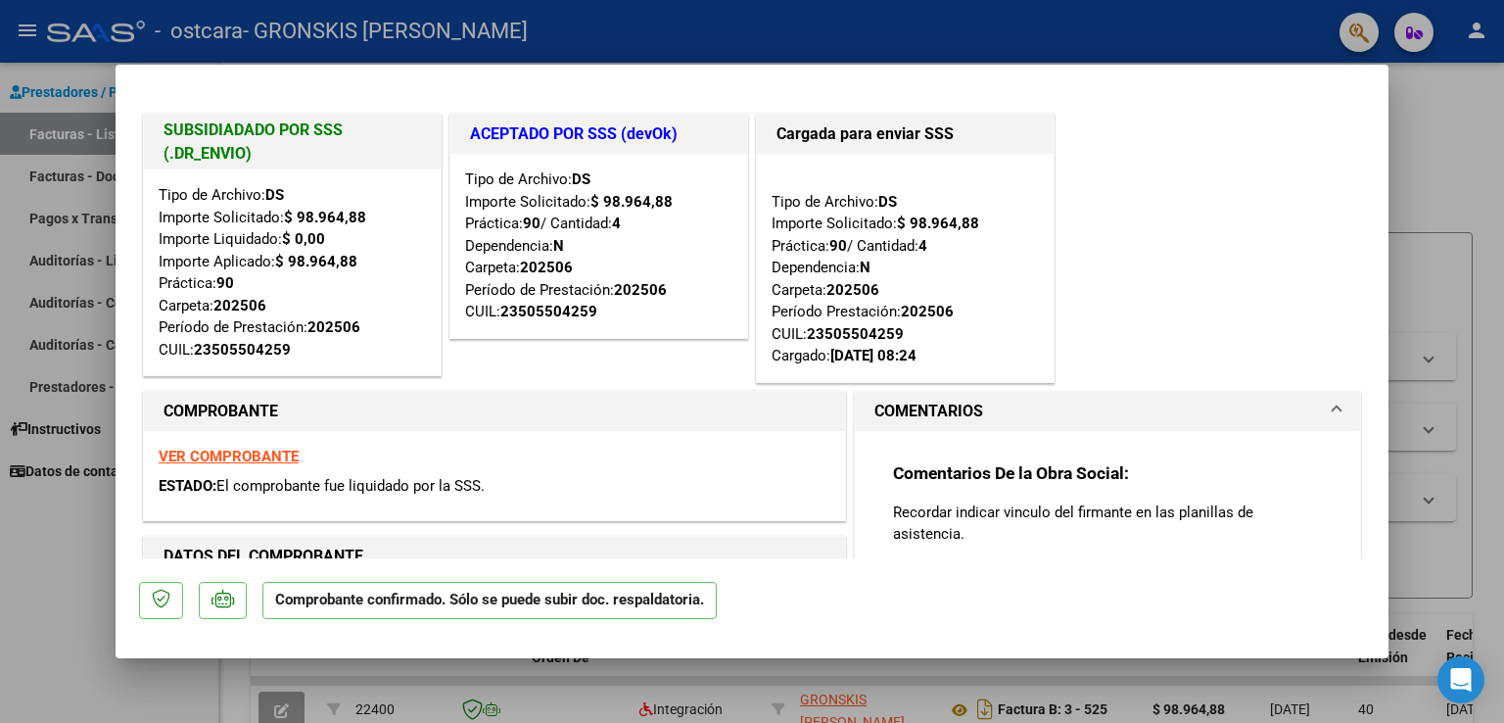
click at [1433, 139] on div at bounding box center [752, 361] width 1504 height 723
type input "$ 0,00"
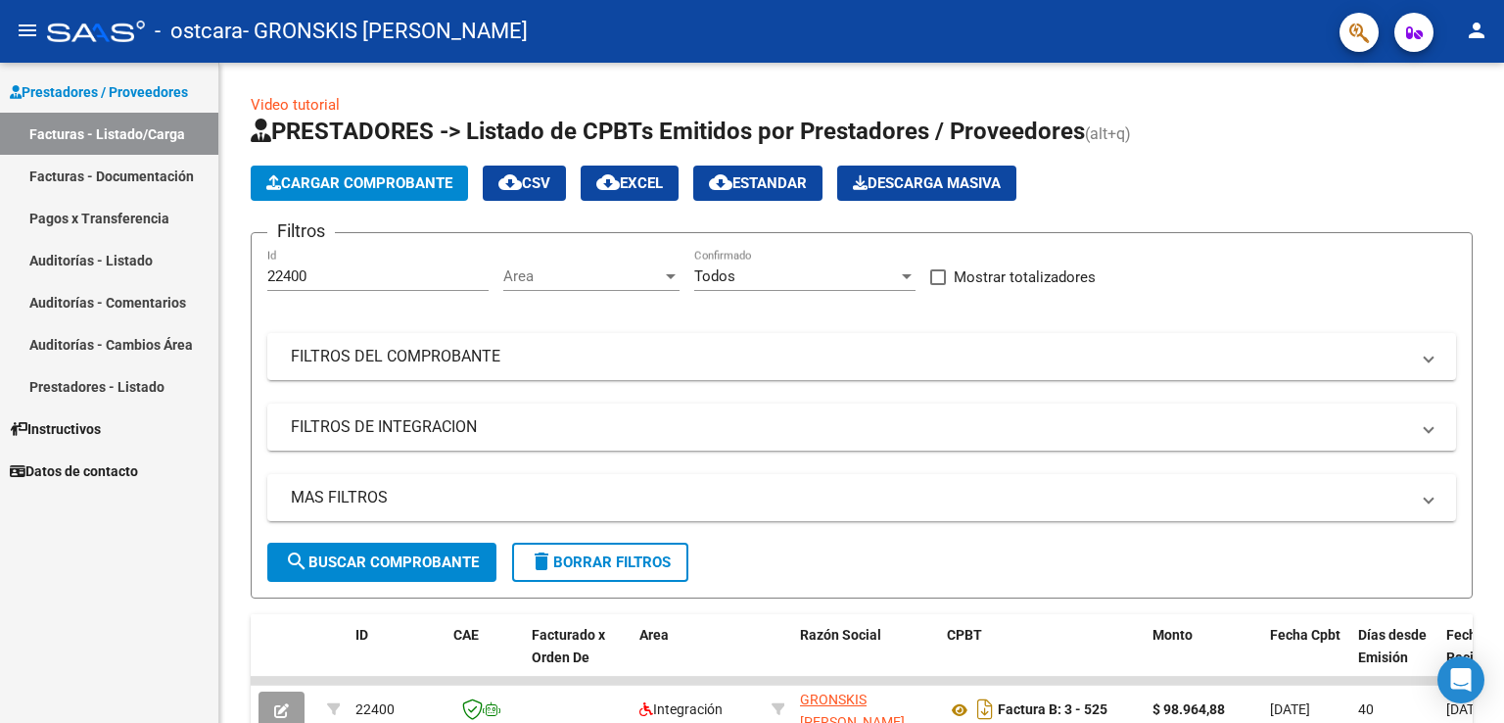
click at [331, 182] on span "Cargar Comprobante" at bounding box center [359, 183] width 186 height 18
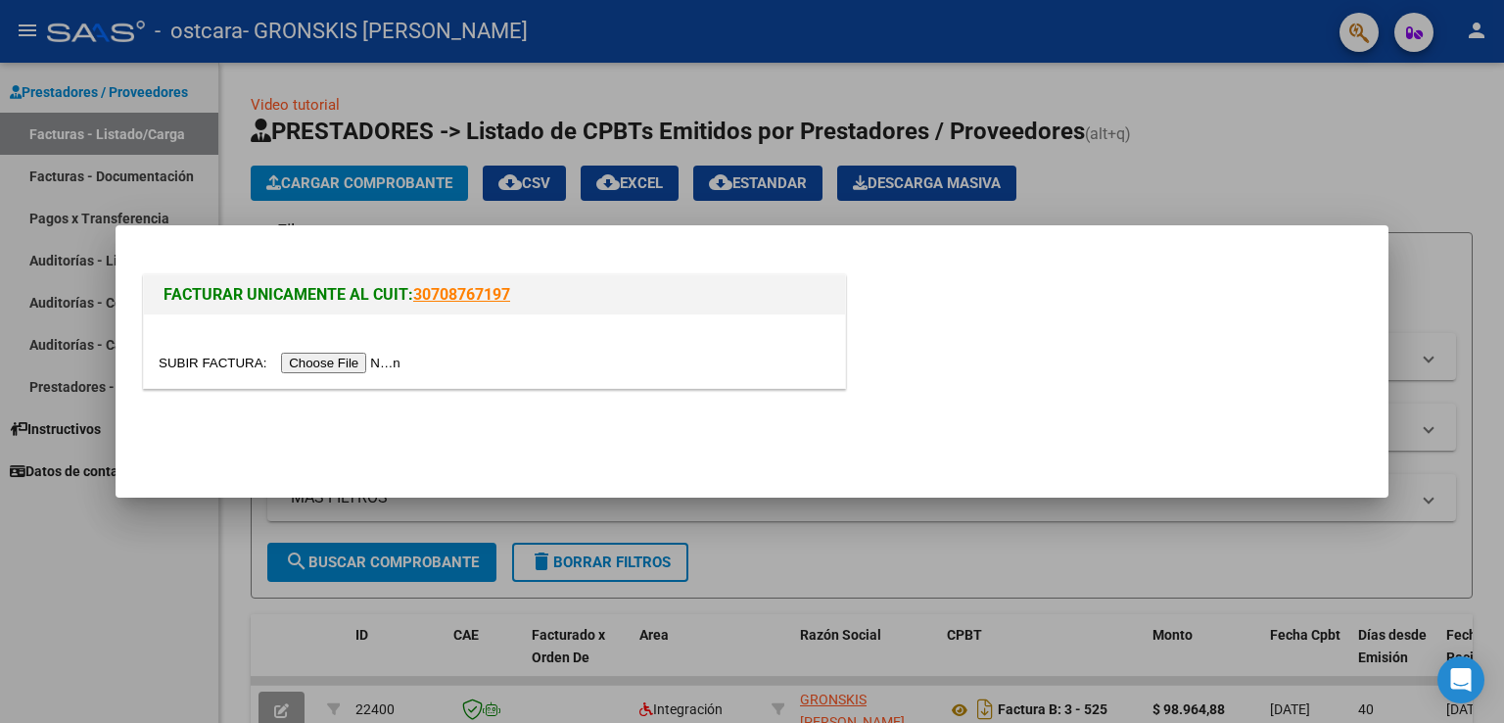
click at [319, 363] on input "file" at bounding box center [283, 363] width 248 height 21
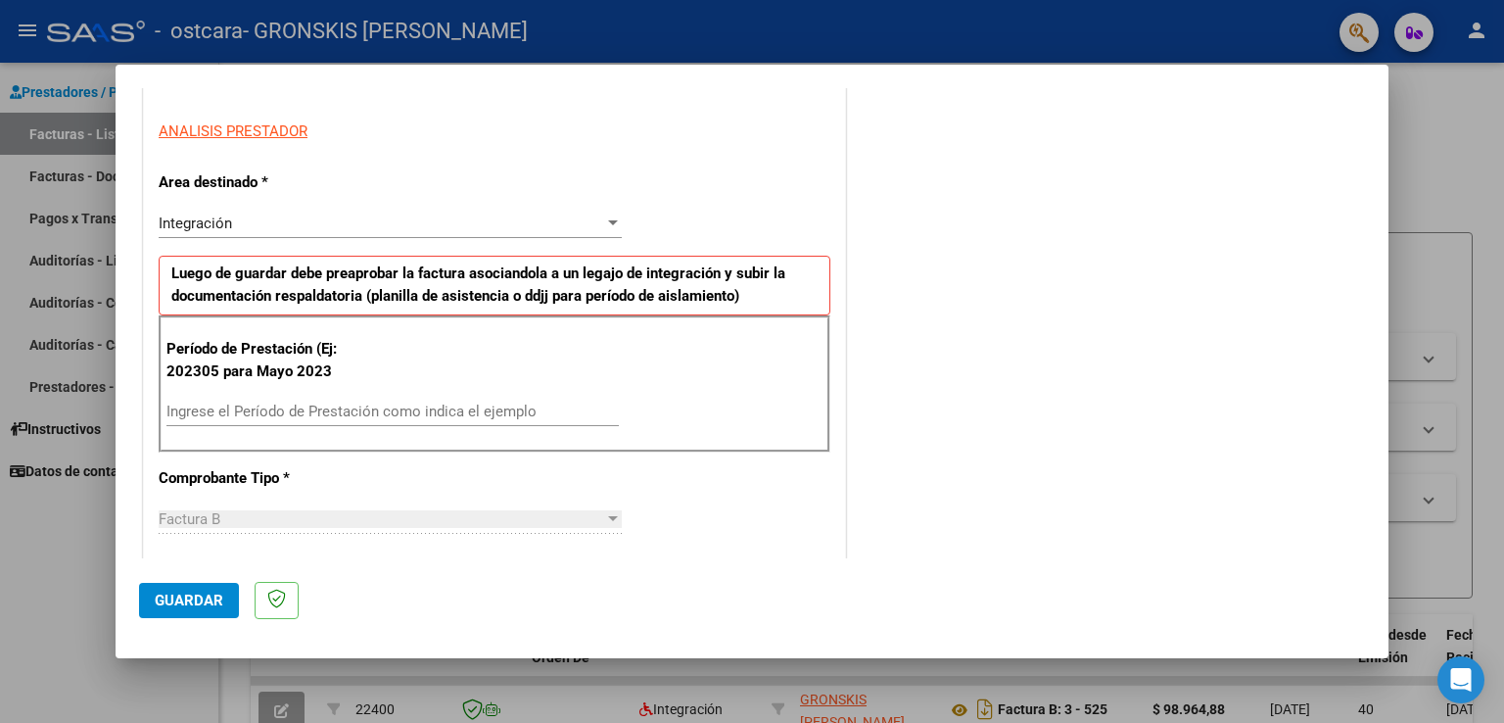
scroll to position [372, 0]
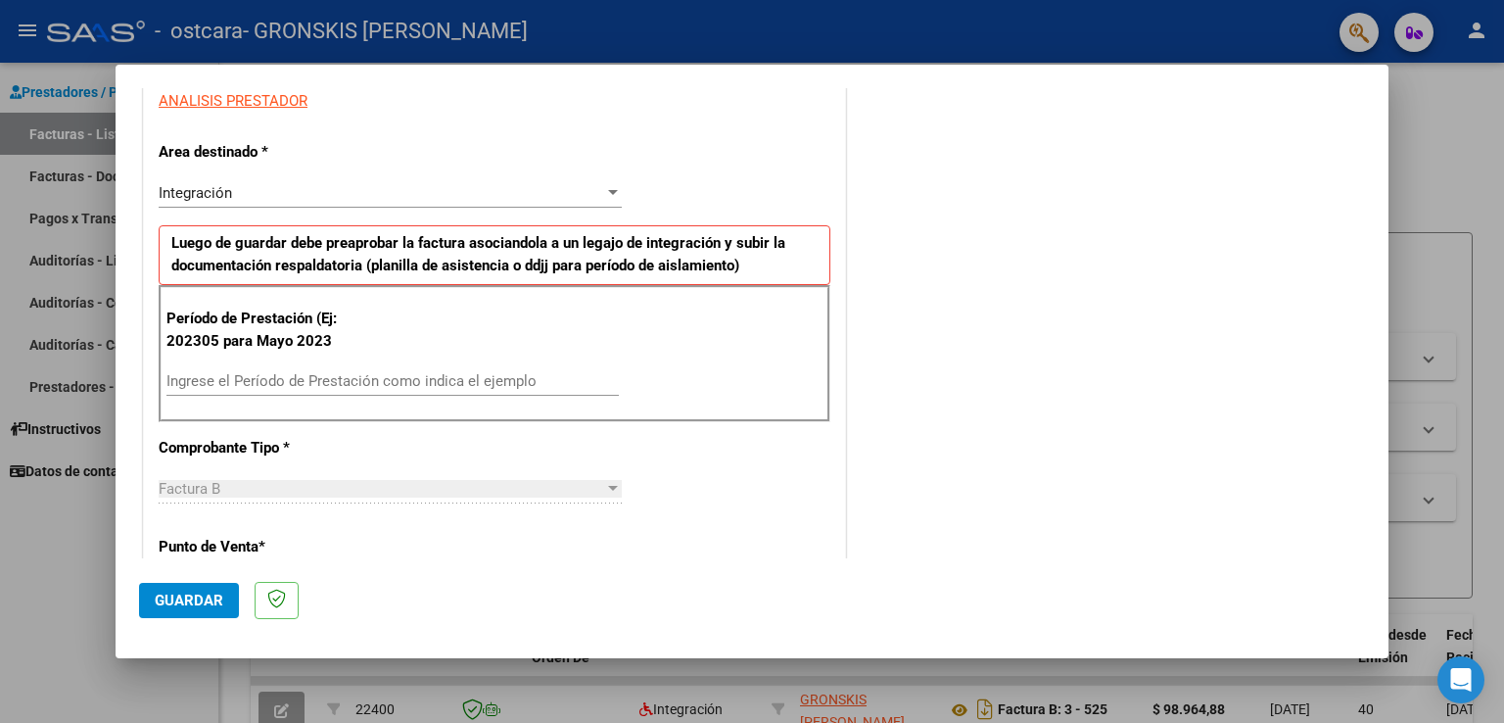
click at [490, 372] on input "Ingrese el Período de Prestación como indica el ejemplo" at bounding box center [392, 381] width 452 height 18
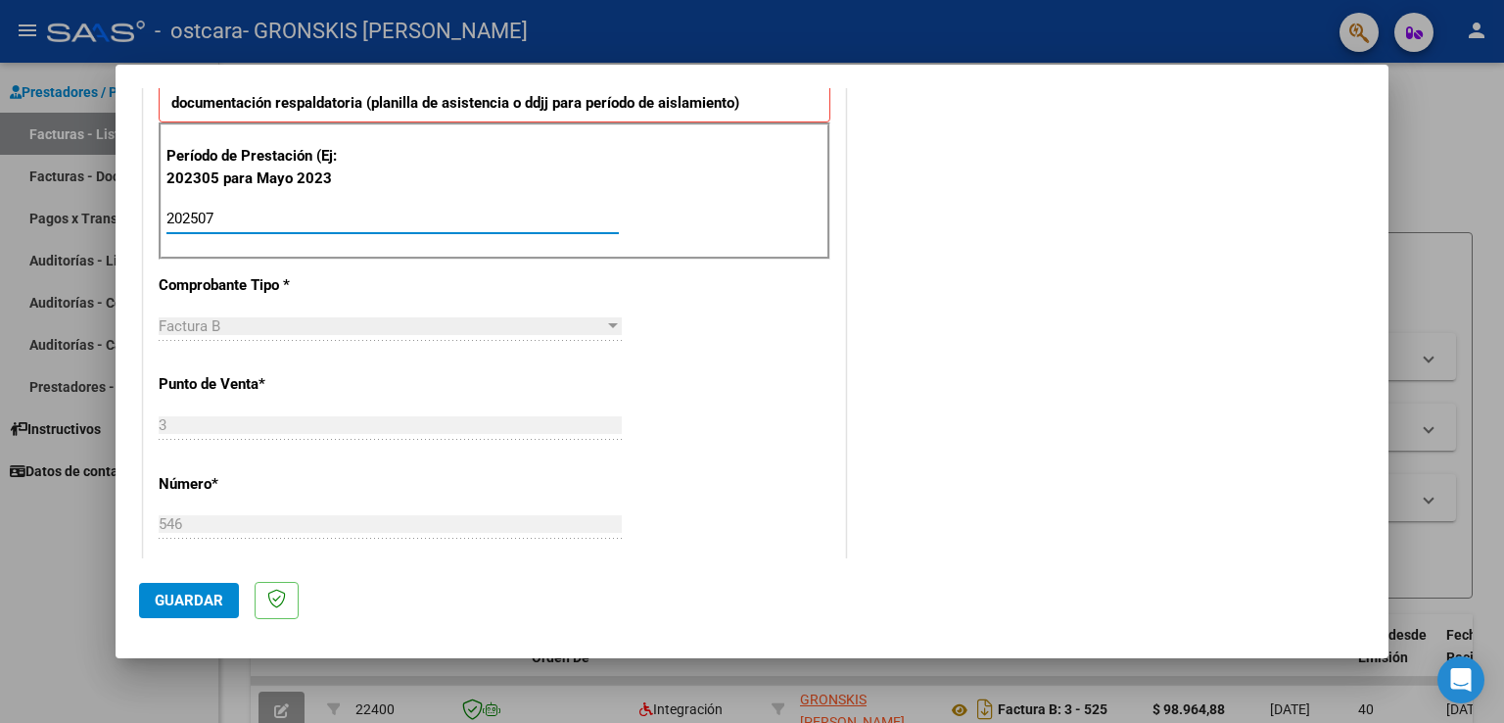
scroll to position [636, 0]
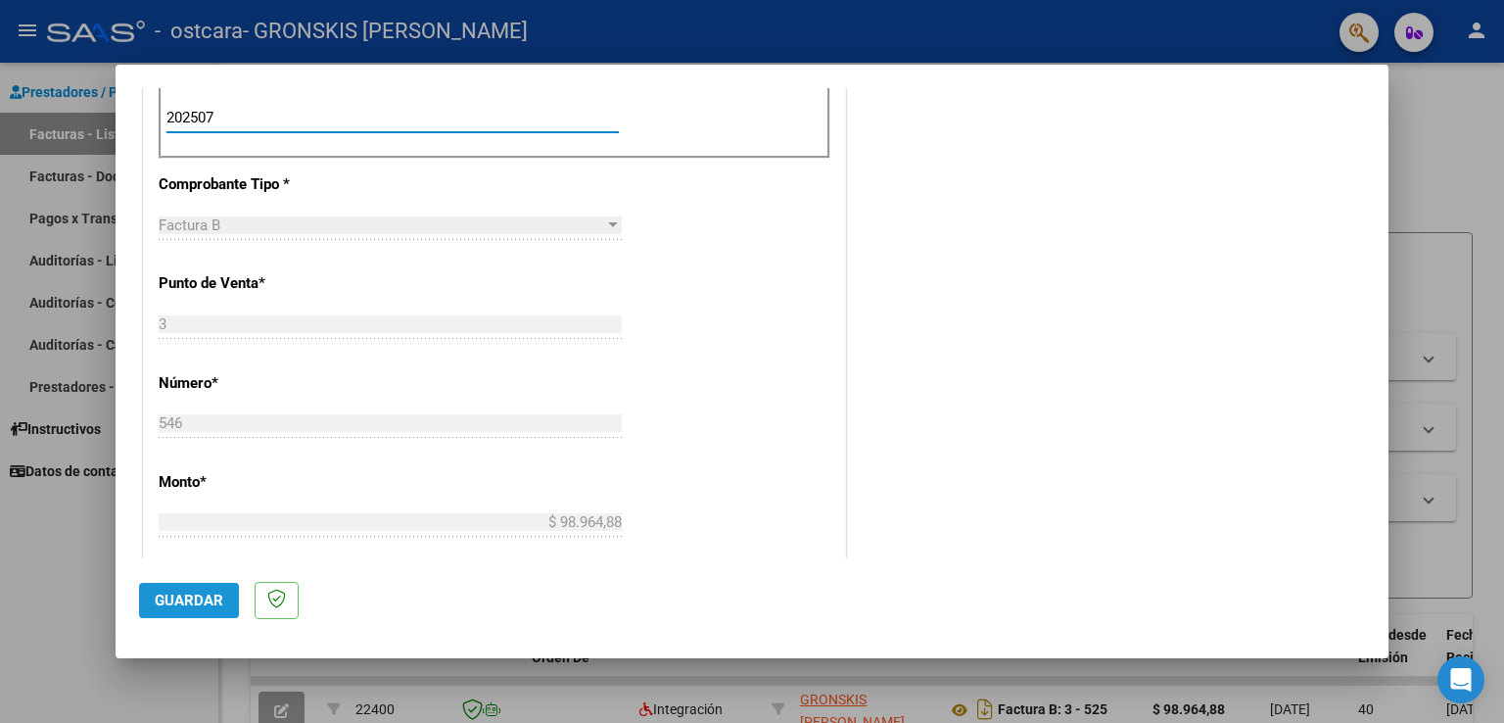
type input "202507"
click at [194, 601] on span "Guardar" at bounding box center [189, 601] width 69 height 18
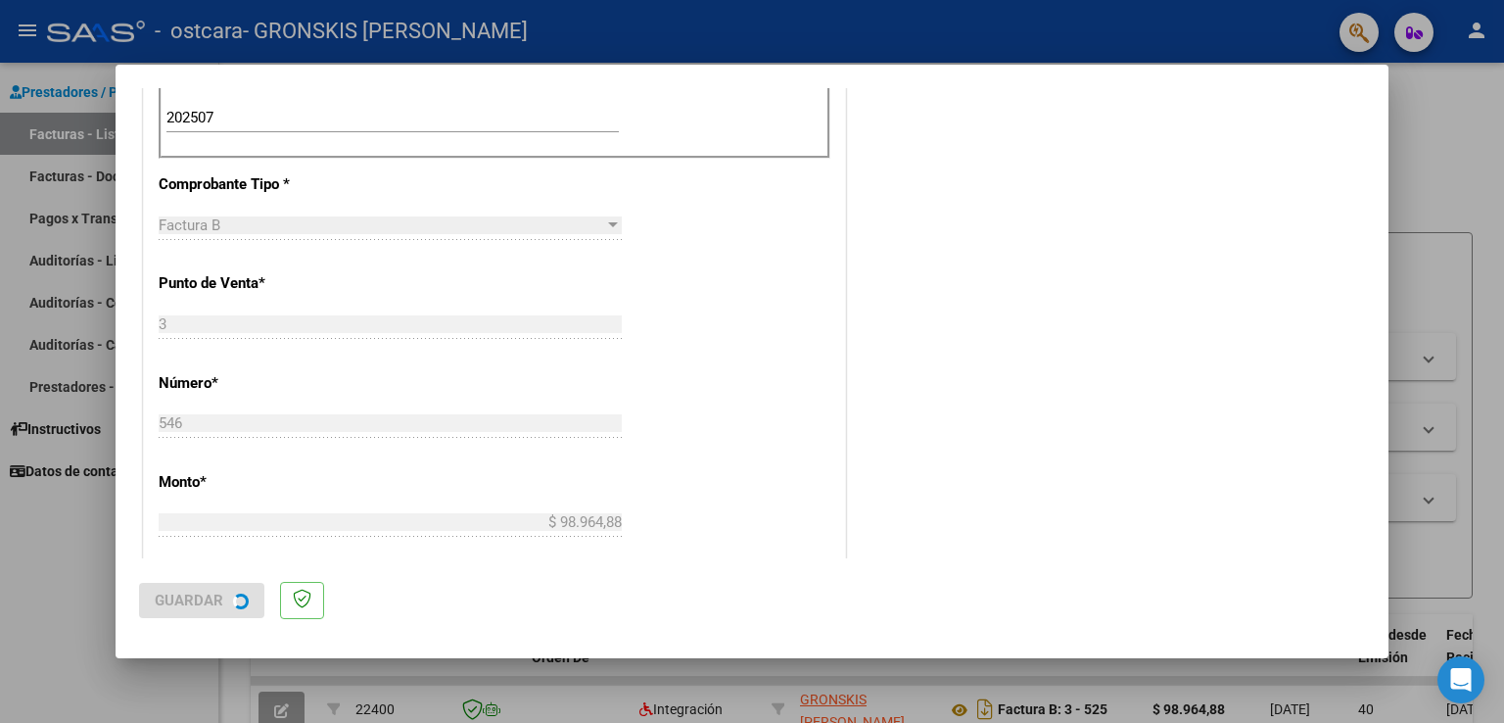
scroll to position [0, 0]
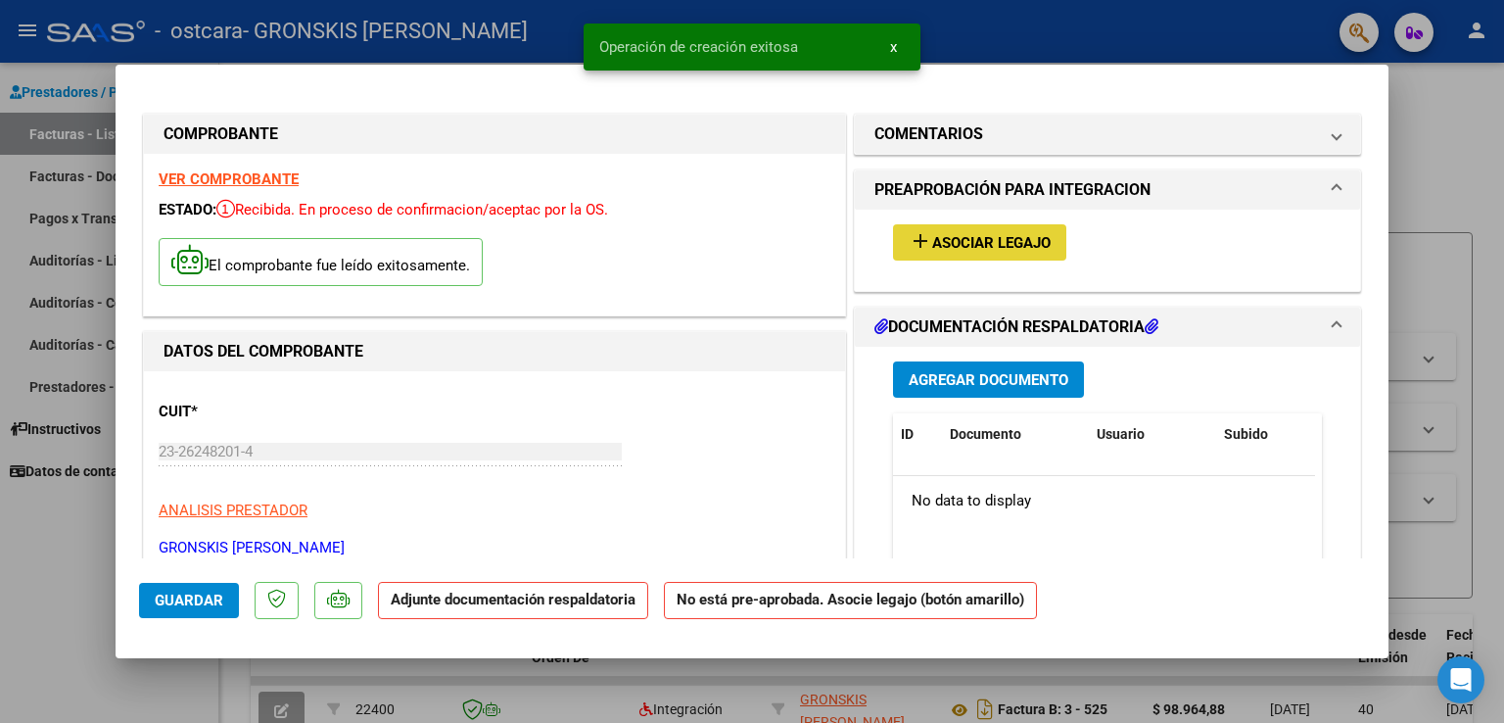
click at [992, 235] on span "Asociar Legajo" at bounding box center [991, 243] width 119 height 18
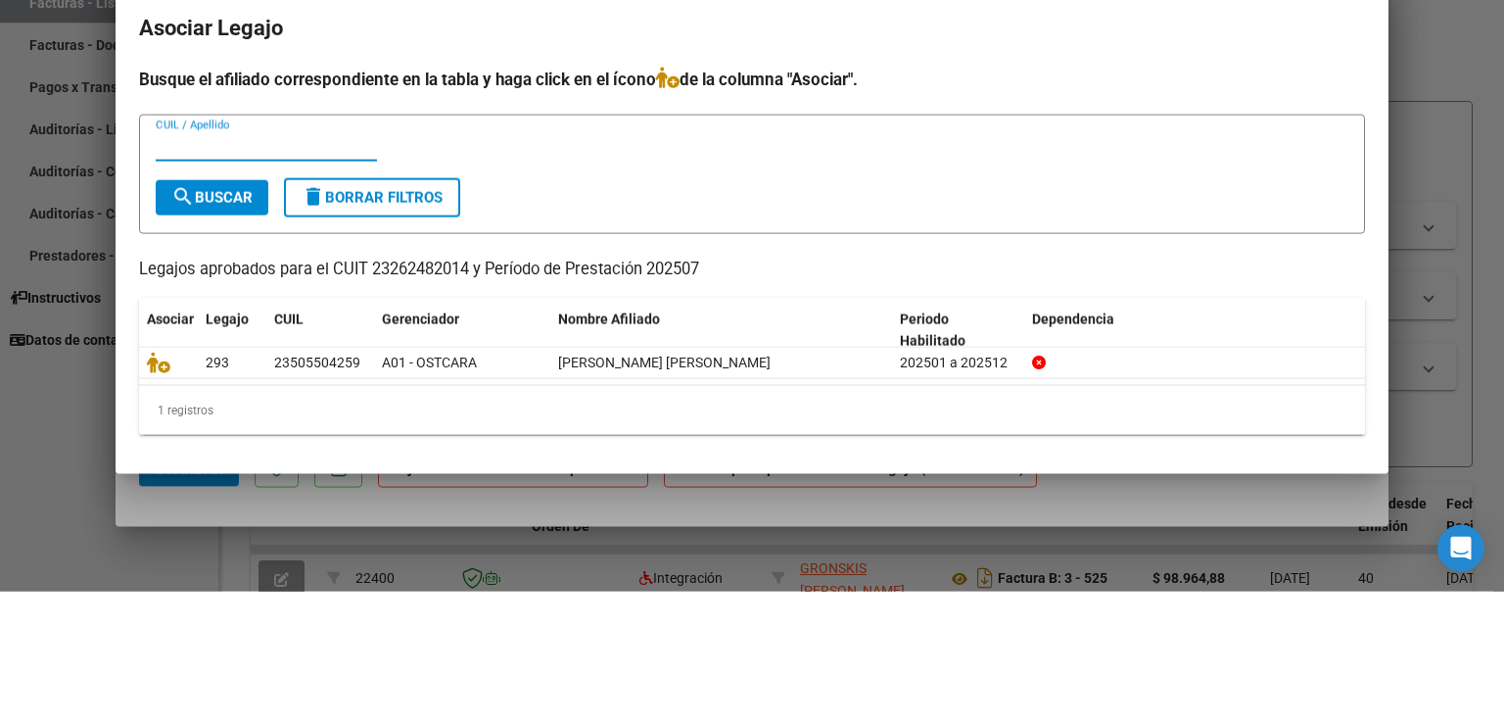
click at [161, 499] on icon at bounding box center [159, 494] width 24 height 22
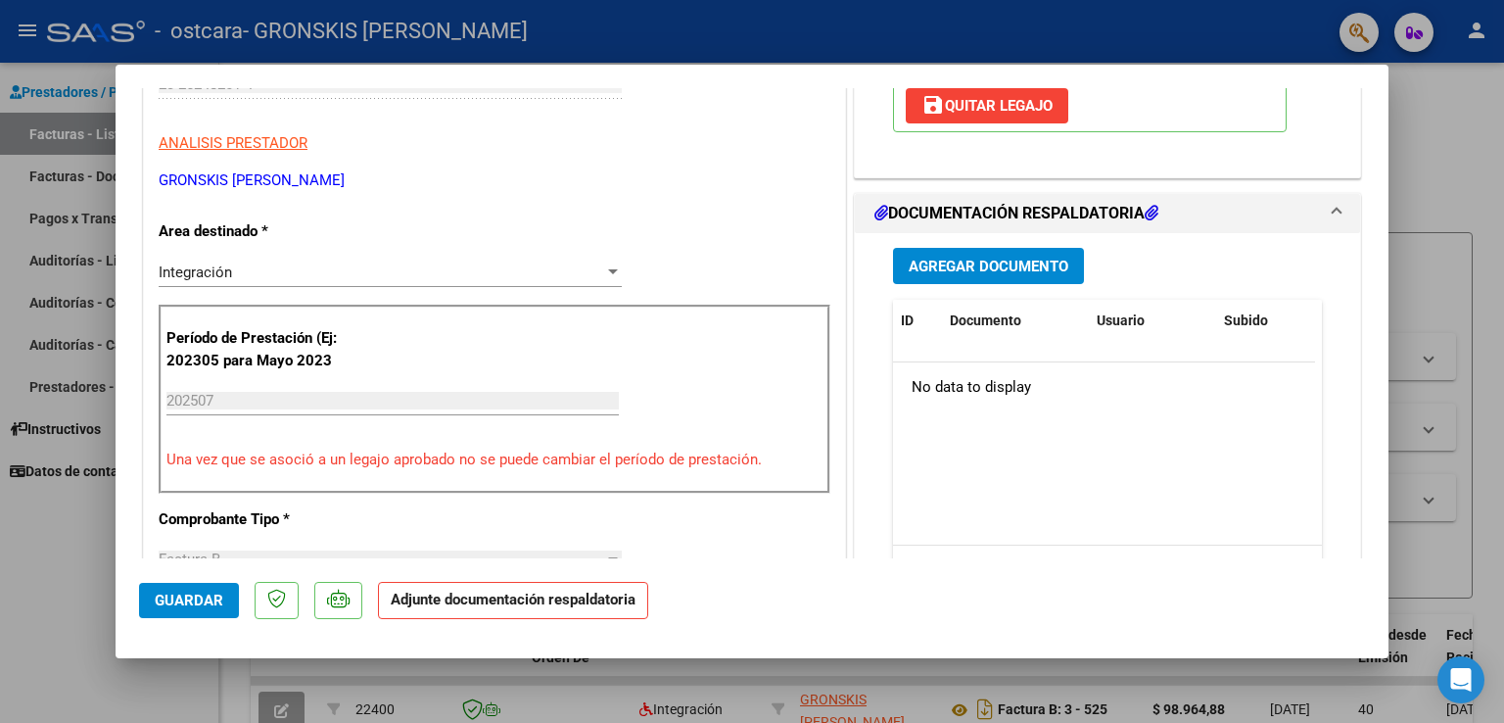
scroll to position [425, 0]
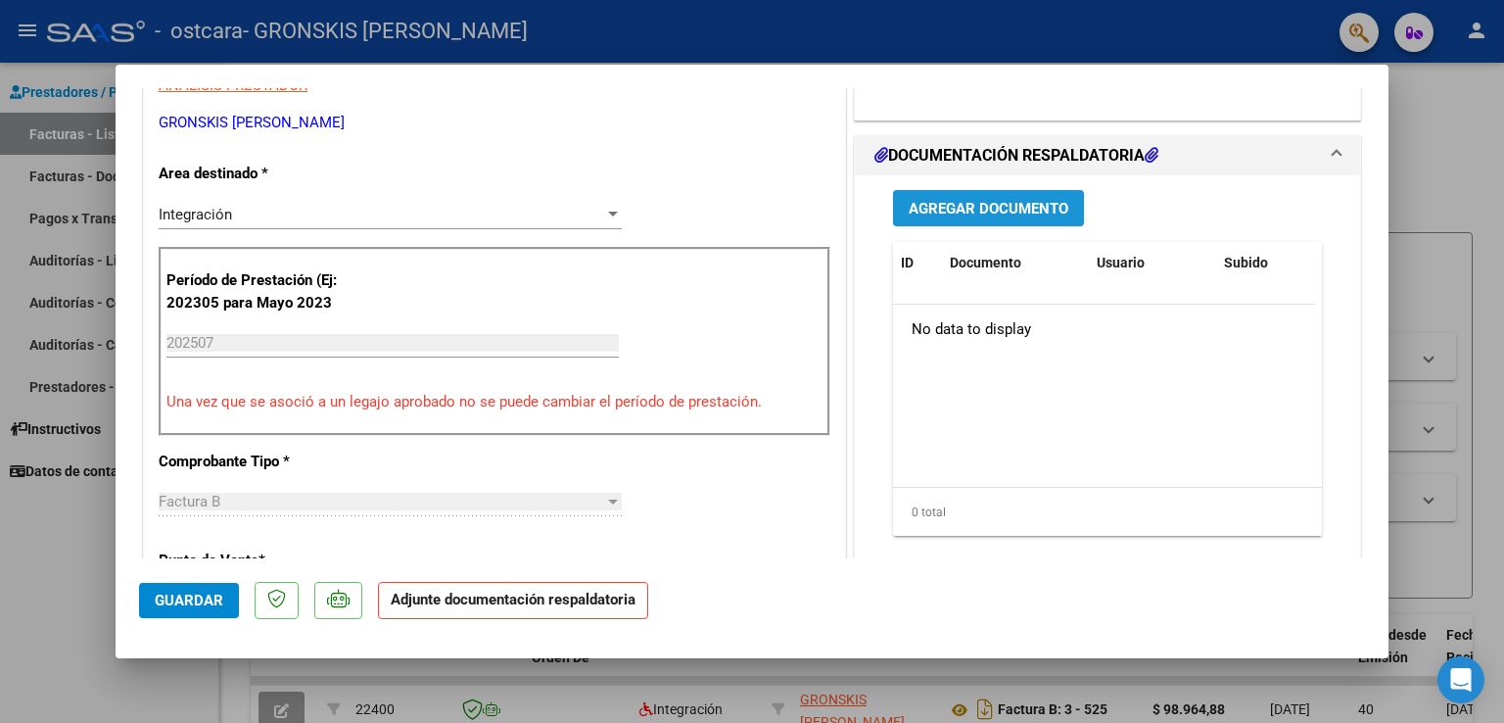
click at [1013, 217] on span "Agregar Documento" at bounding box center [989, 209] width 160 height 18
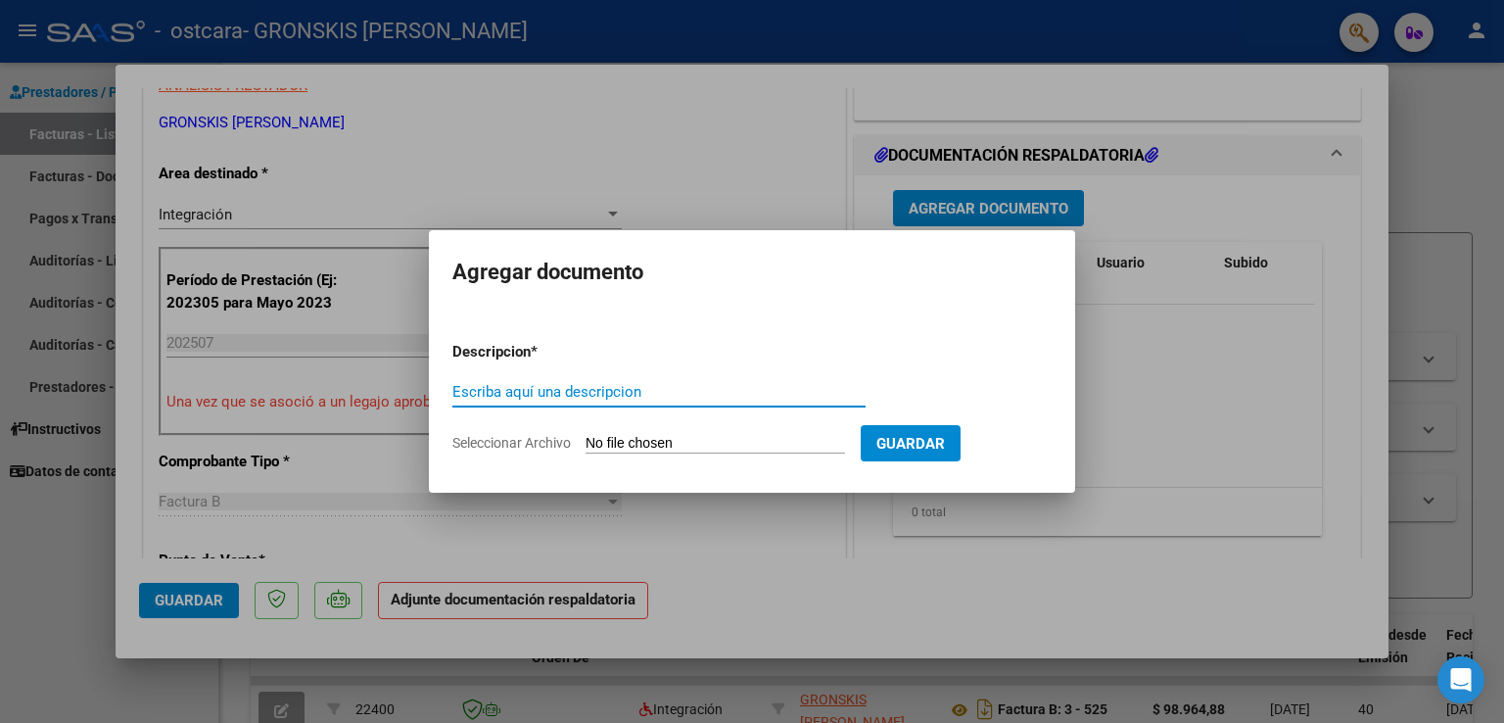
click at [747, 384] on input "Escriba aquí una descripcion" at bounding box center [658, 392] width 413 height 18
type input "Planilla"
click at [721, 438] on input "Seleccionar Archivo" at bounding box center [716, 444] width 260 height 19
type input "C:\fakepath\[PERSON_NAME].pdf"
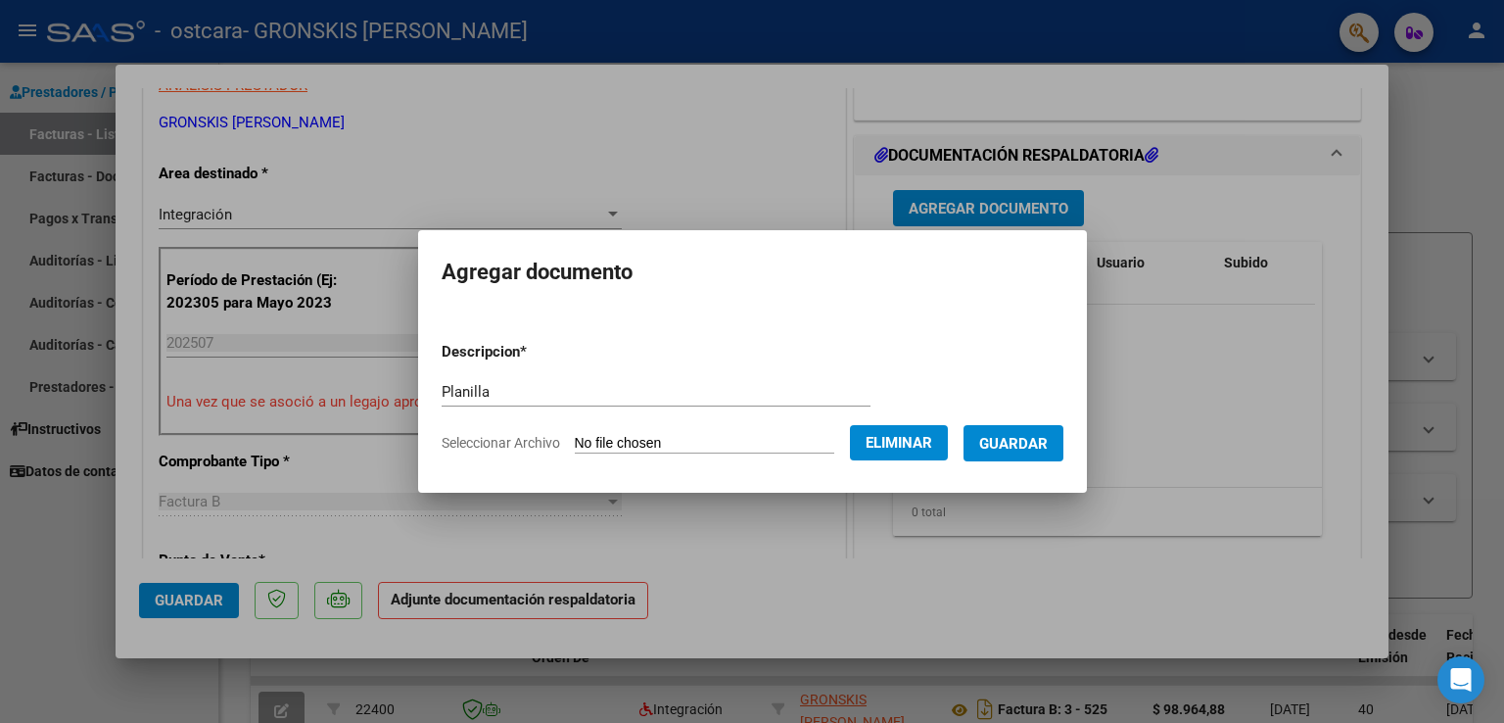
click at [1042, 439] on span "Guardar" at bounding box center [1013, 444] width 69 height 18
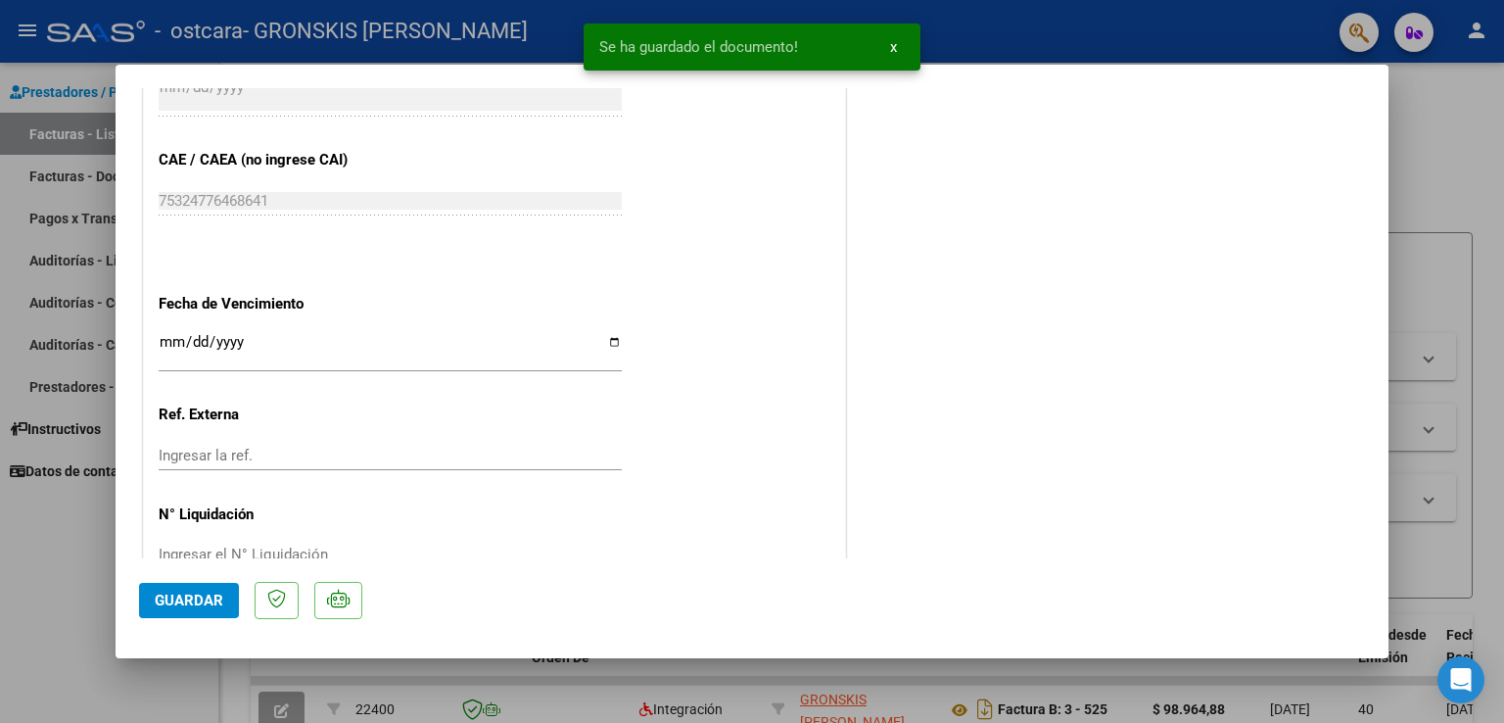
scroll to position [1281, 0]
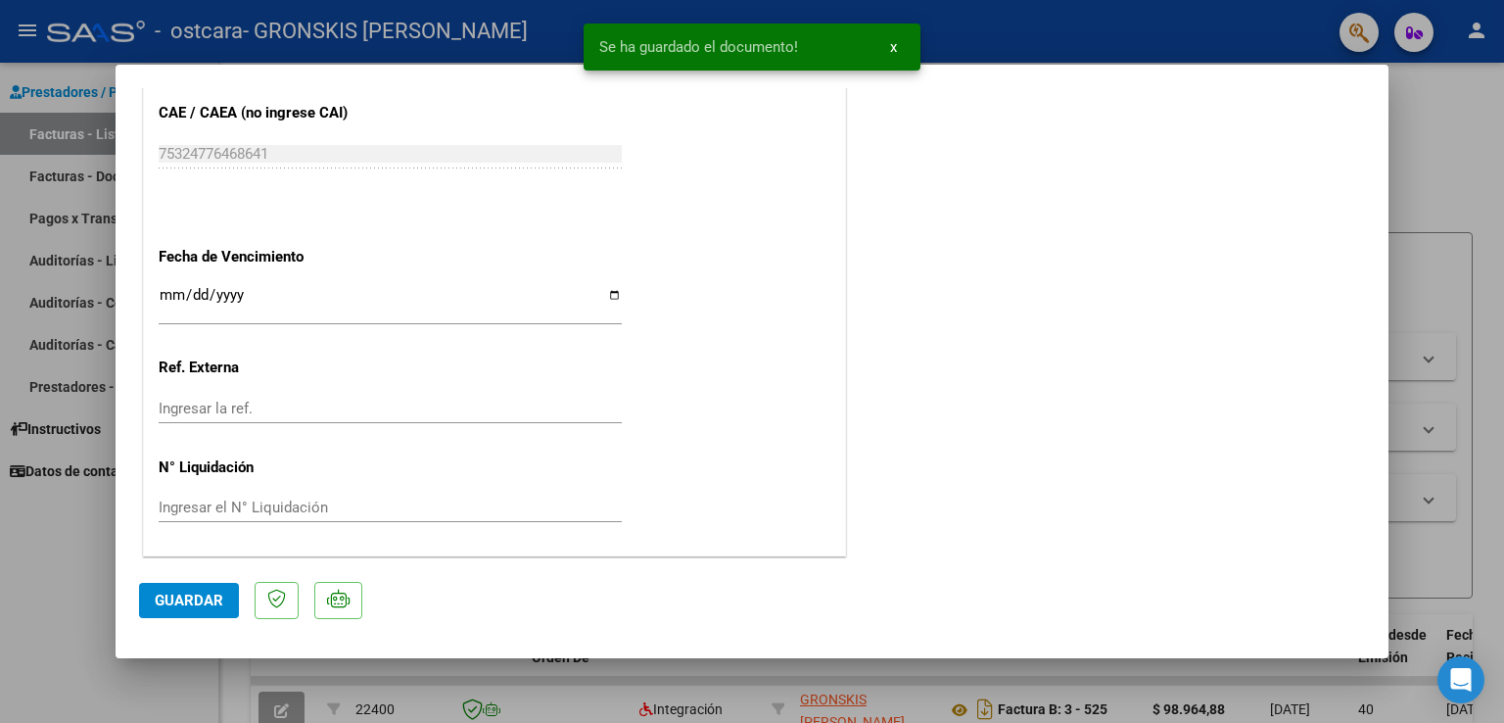
click at [196, 599] on span "Guardar" at bounding box center [189, 601] width 69 height 18
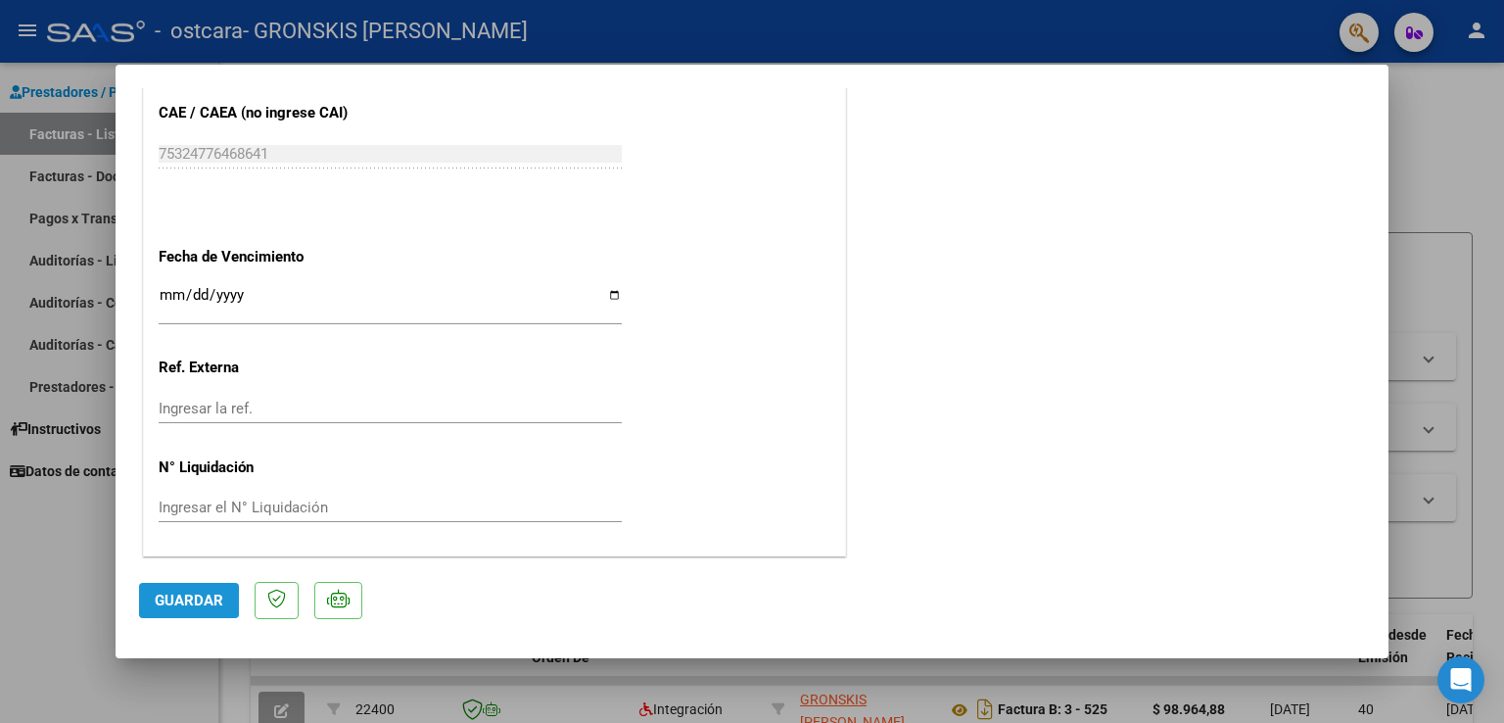
click at [196, 598] on span "Guardar" at bounding box center [189, 601] width 69 height 18
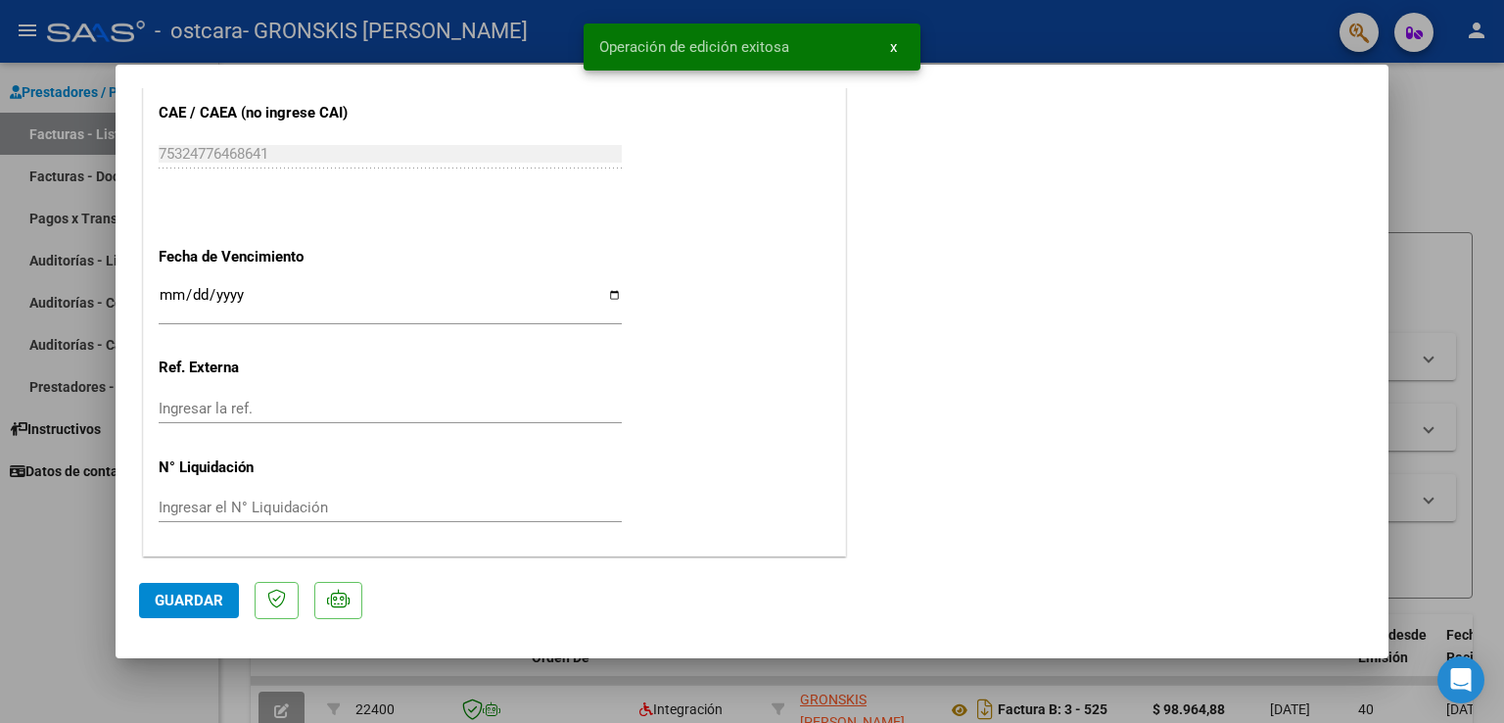
click at [1438, 231] on div at bounding box center [752, 361] width 1504 height 723
type input "$ 0,00"
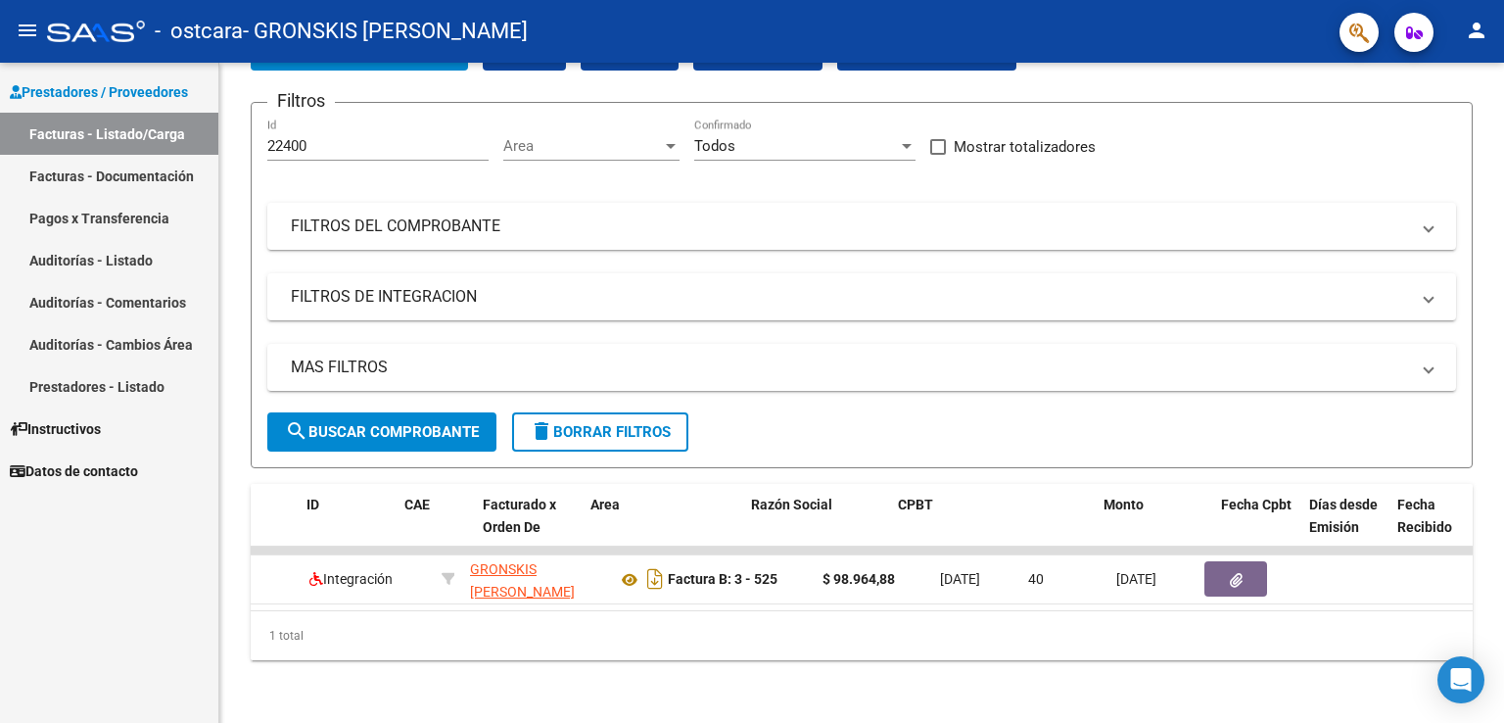
scroll to position [0, 0]
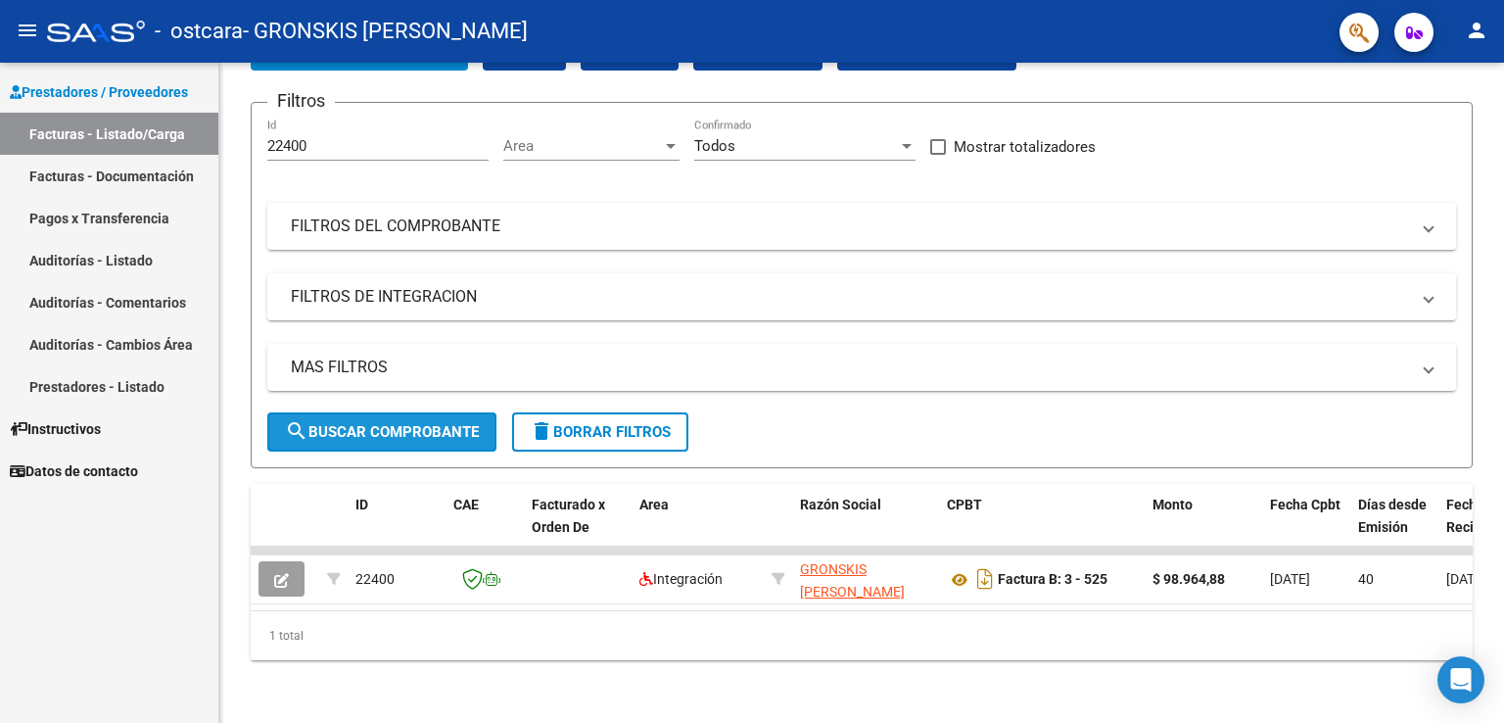
click at [443, 423] on span "search Buscar Comprobante" at bounding box center [382, 432] width 194 height 18
click at [447, 423] on span "search Buscar Comprobante" at bounding box center [382, 432] width 194 height 18
click at [310, 630] on div "1 total" at bounding box center [862, 635] width 1222 height 49
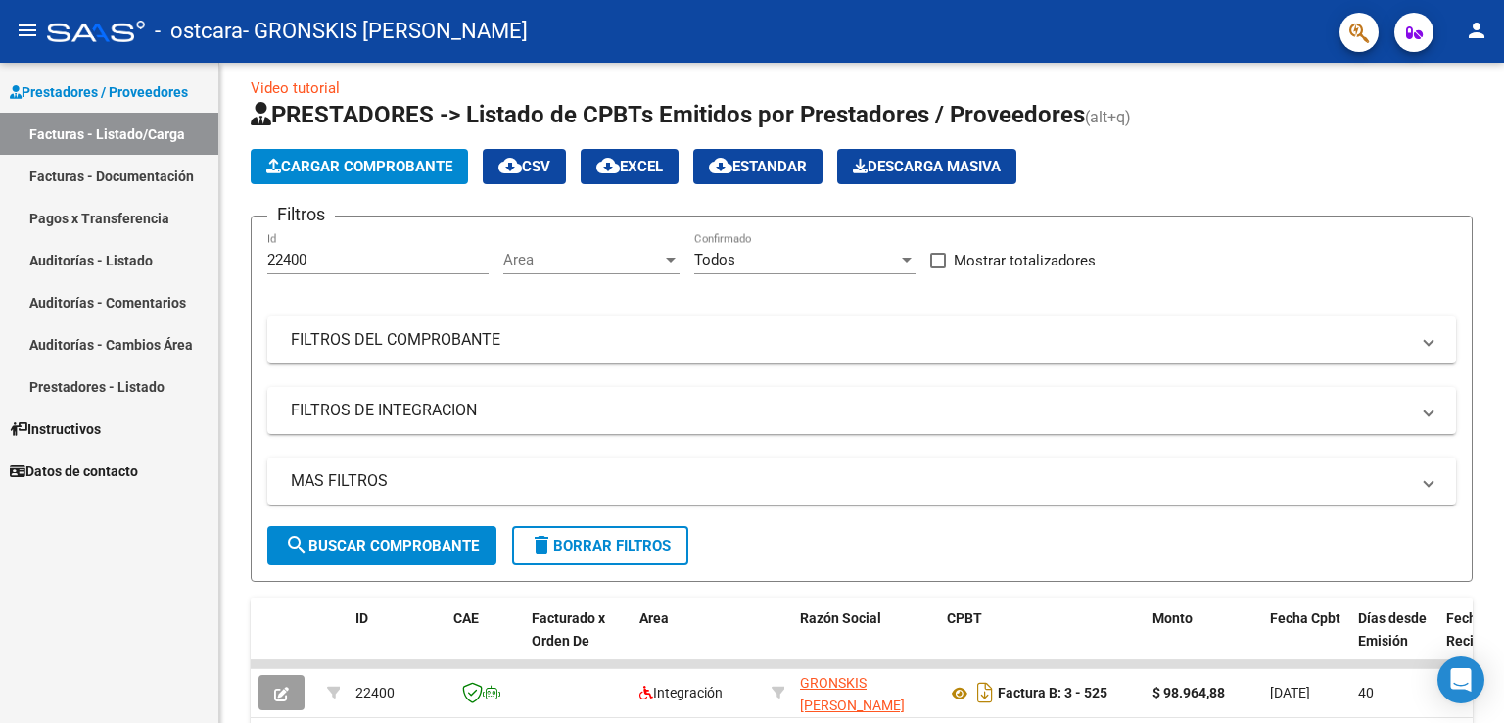
scroll to position [12, 0]
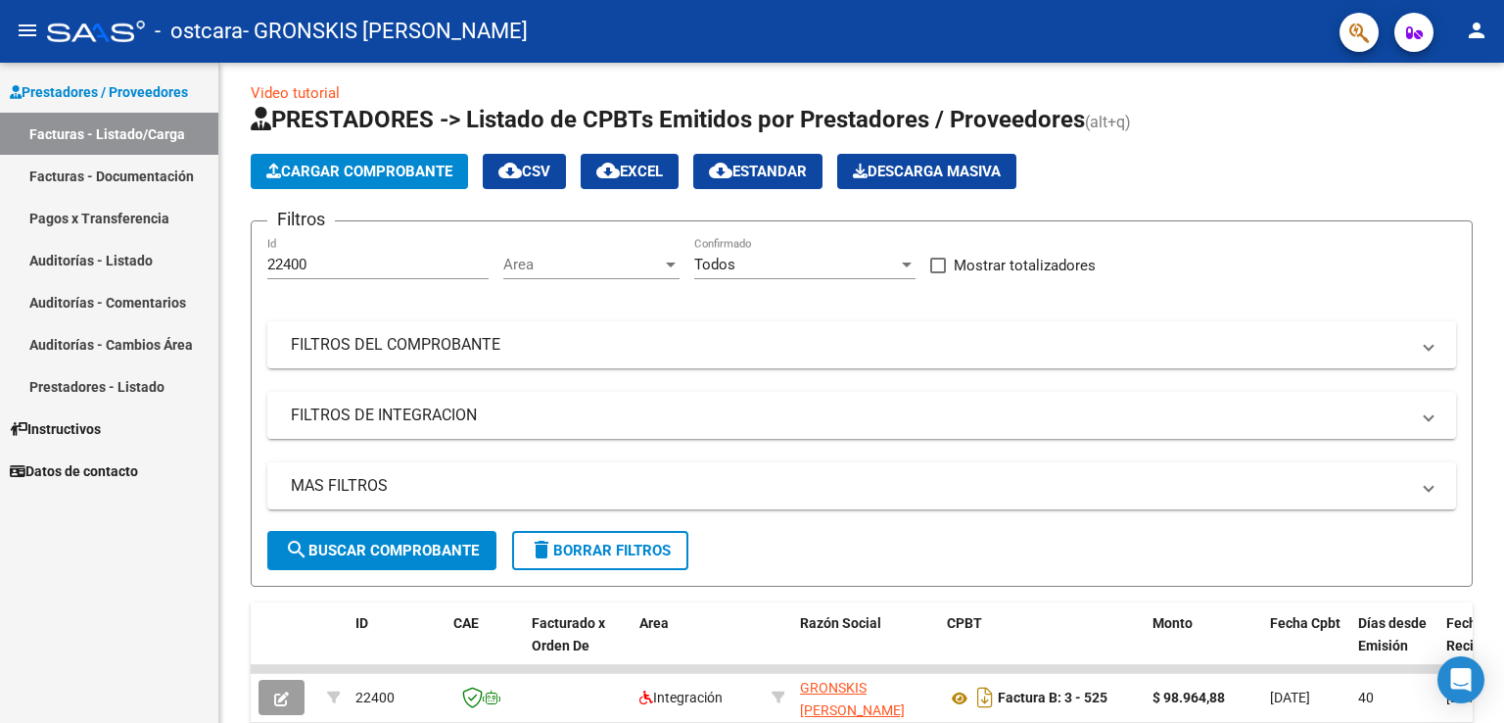
click at [159, 172] on link "Facturas - Documentación" at bounding box center [109, 176] width 218 height 42
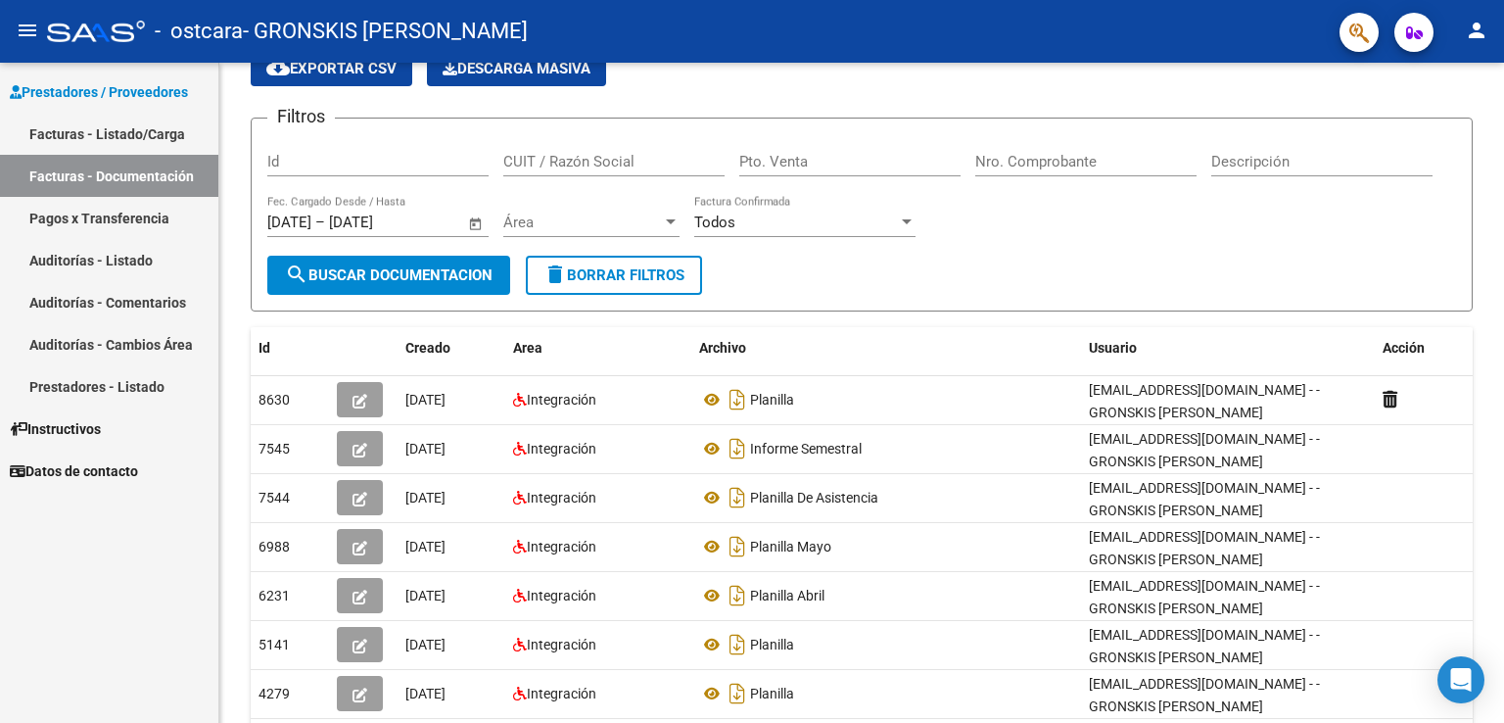
scroll to position [96, 0]
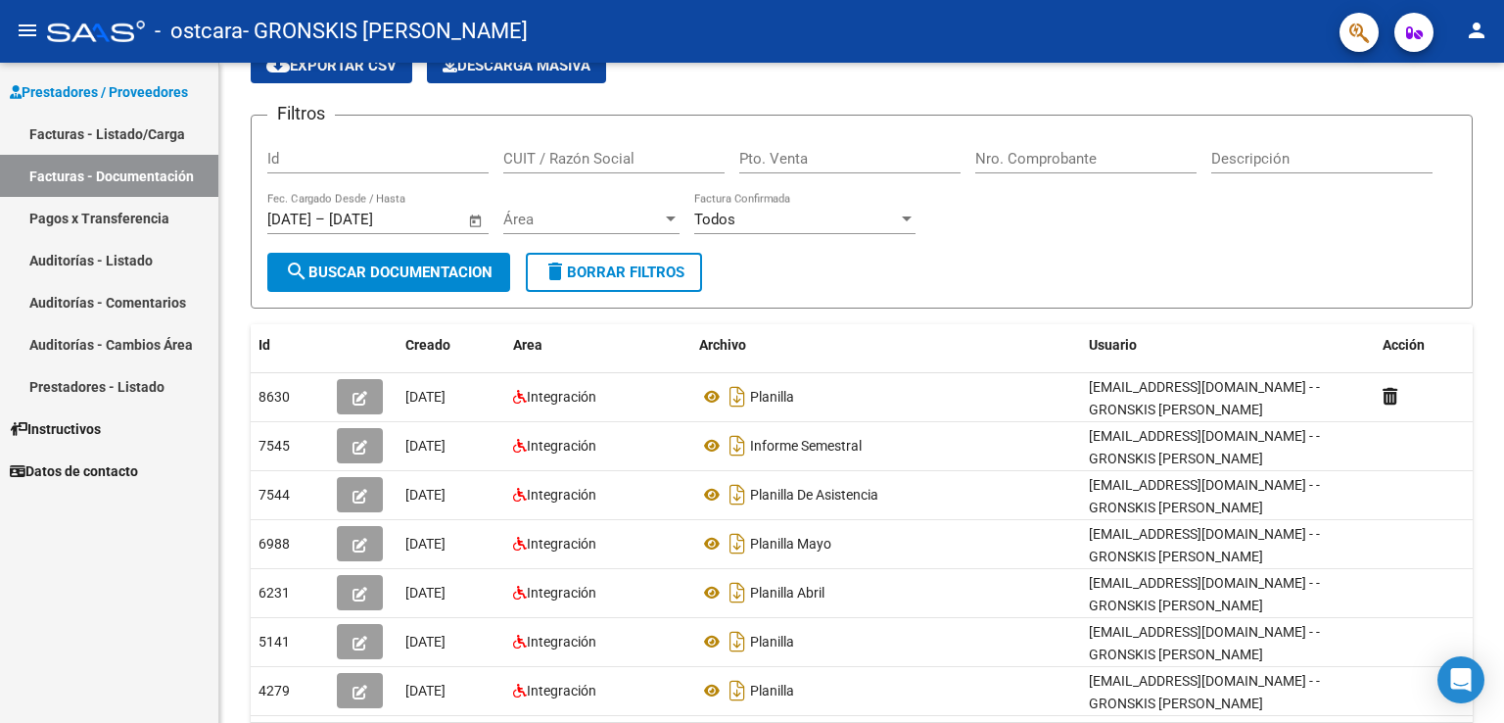
click at [174, 133] on link "Facturas - Listado/Carga" at bounding box center [109, 134] width 218 height 42
